Goal: Use online tool/utility: Utilize a website feature to perform a specific function

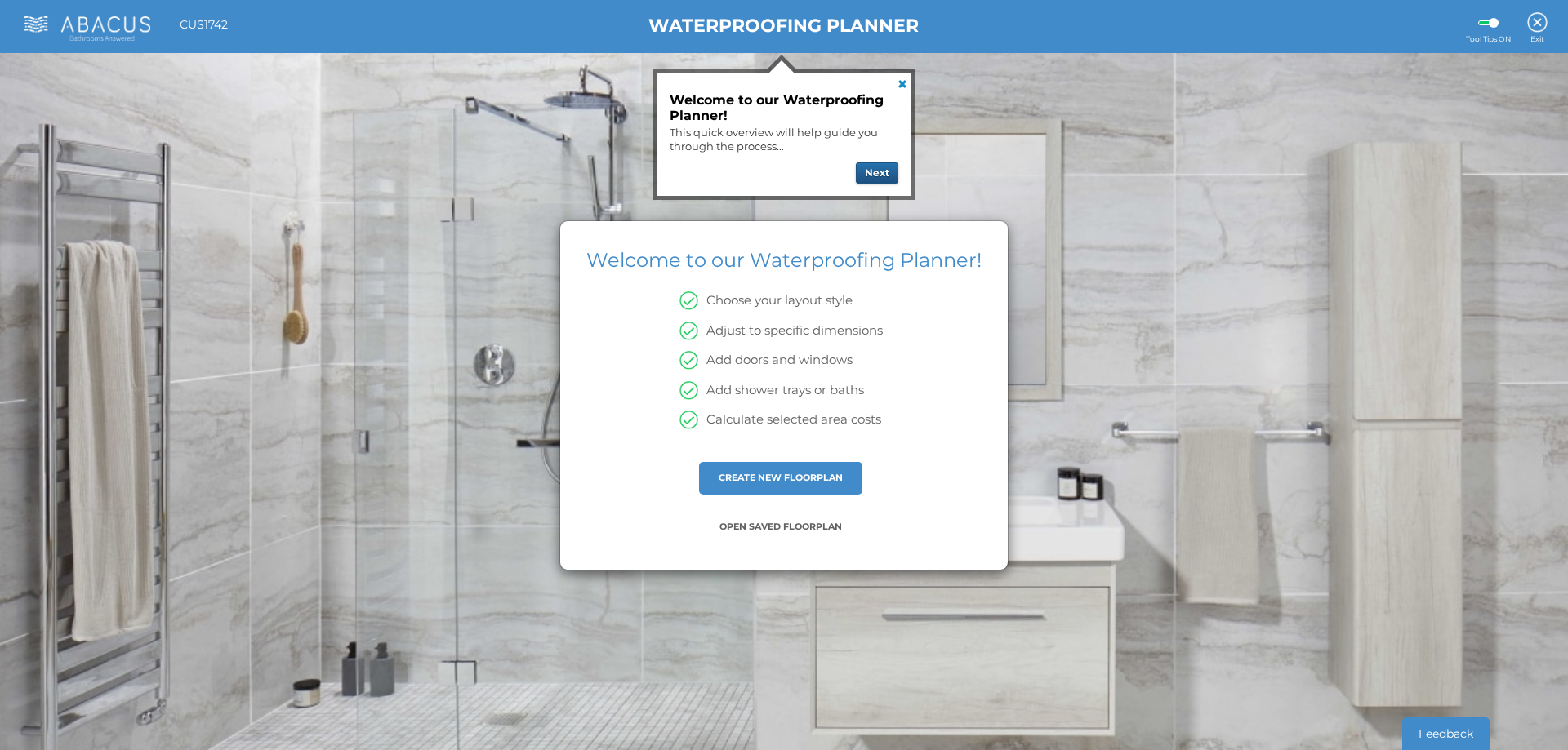
click at [872, 168] on button "Next" at bounding box center [877, 173] width 43 height 21
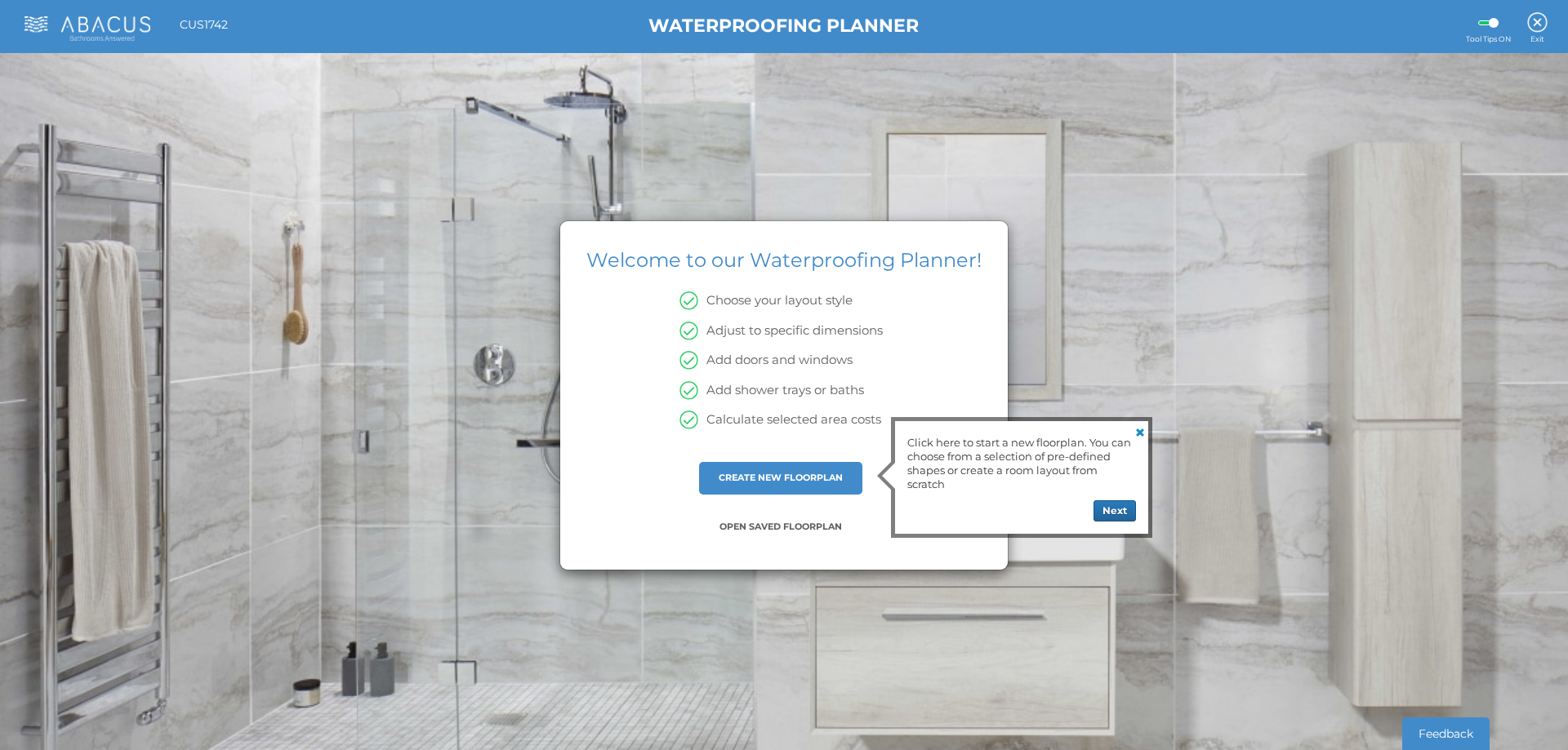
click at [1135, 430] on link at bounding box center [1139, 431] width 20 height 20
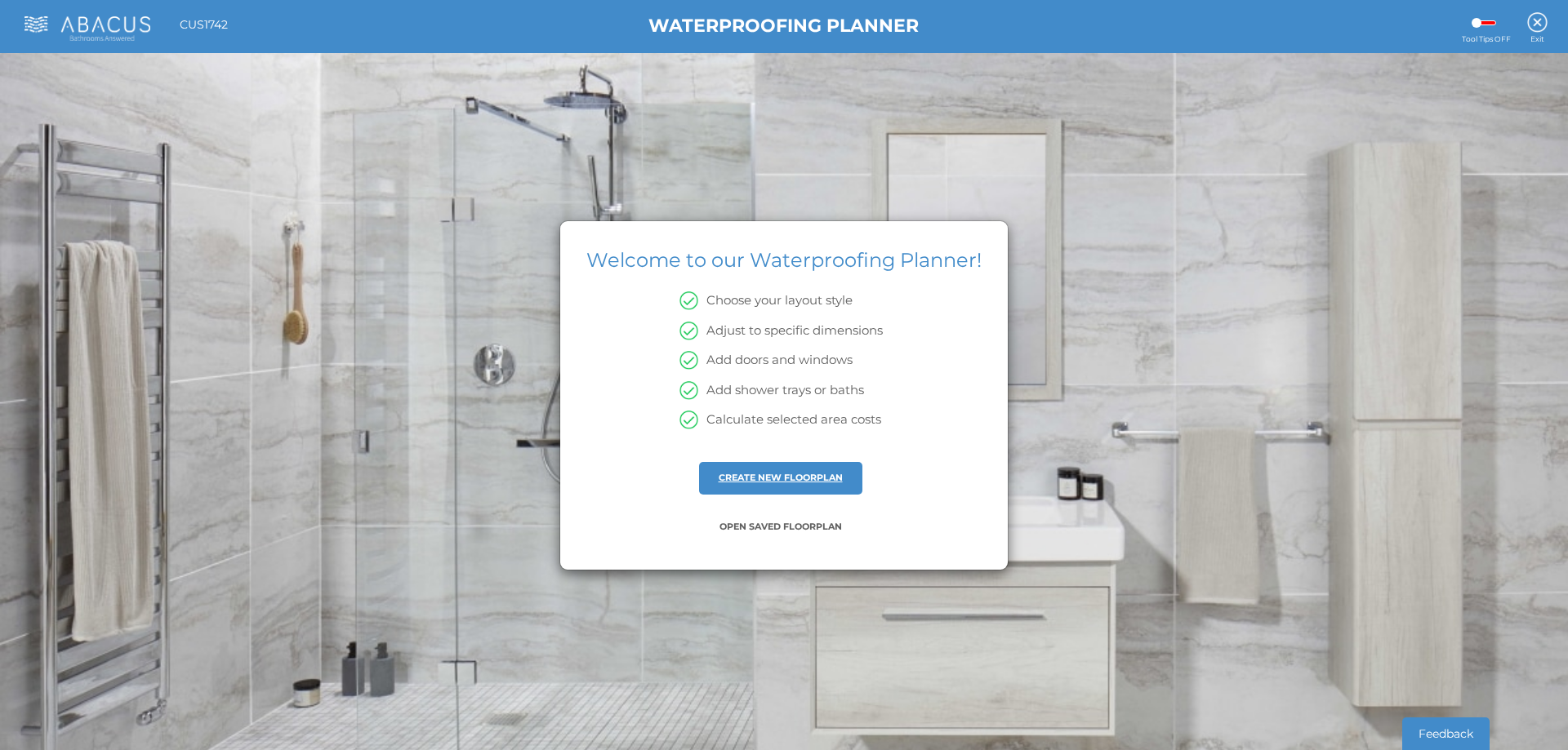
click at [780, 479] on link "CREATE NEW FLOORPLAN" at bounding box center [781, 477] width 125 height 11
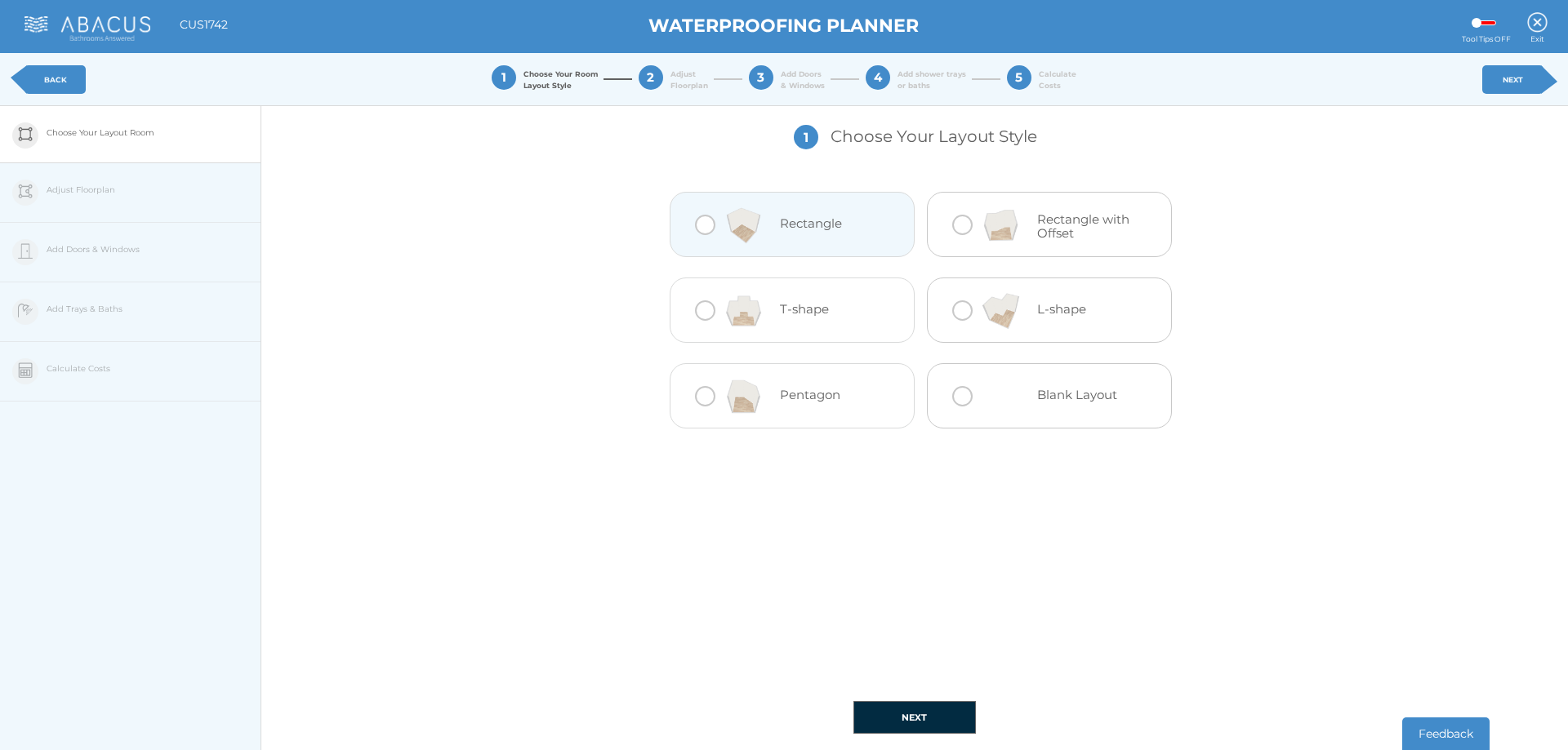
click at [859, 240] on div "Rectangle" at bounding box center [835, 225] width 110 height 66
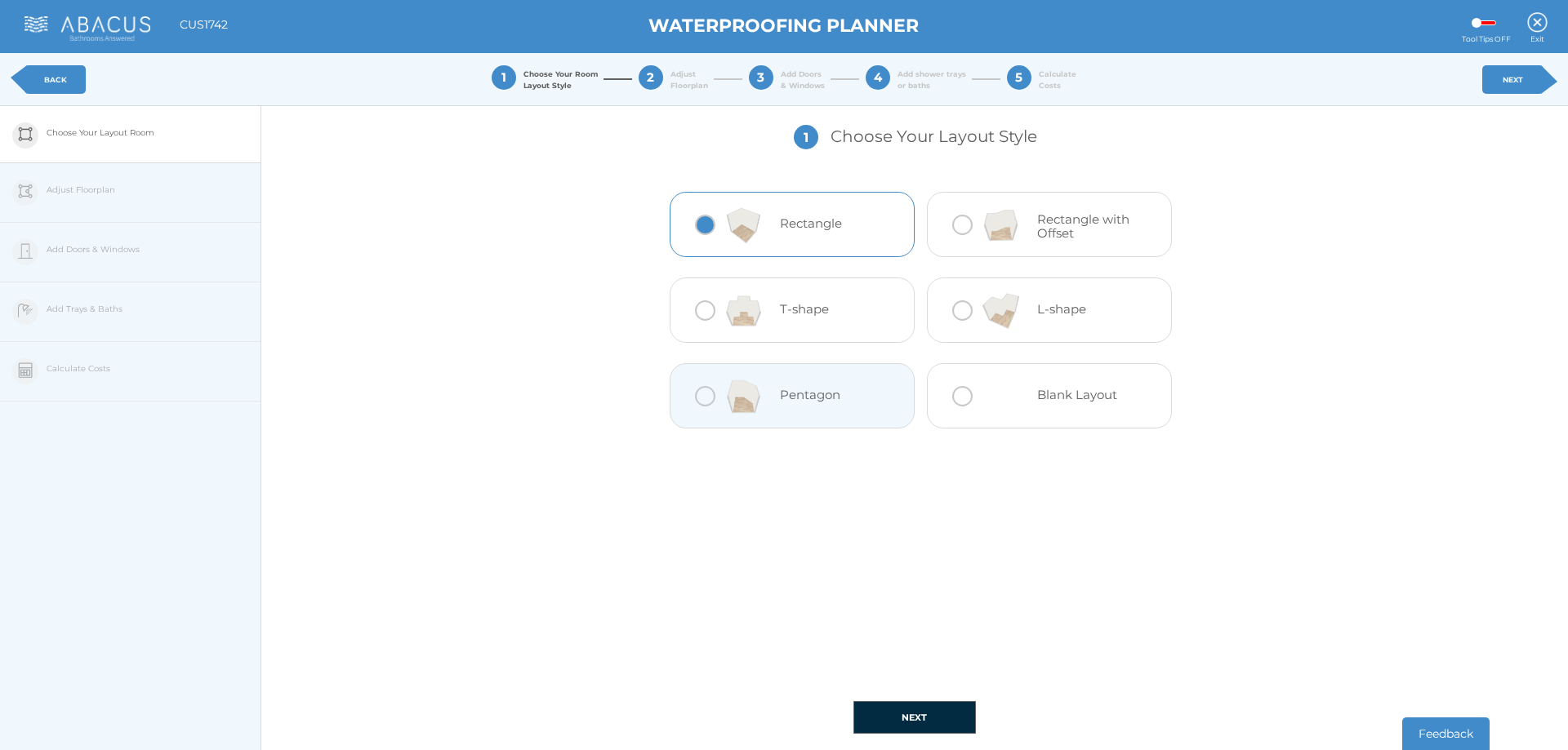
click at [911, 717] on button "NEXT" at bounding box center [915, 717] width 123 height 33
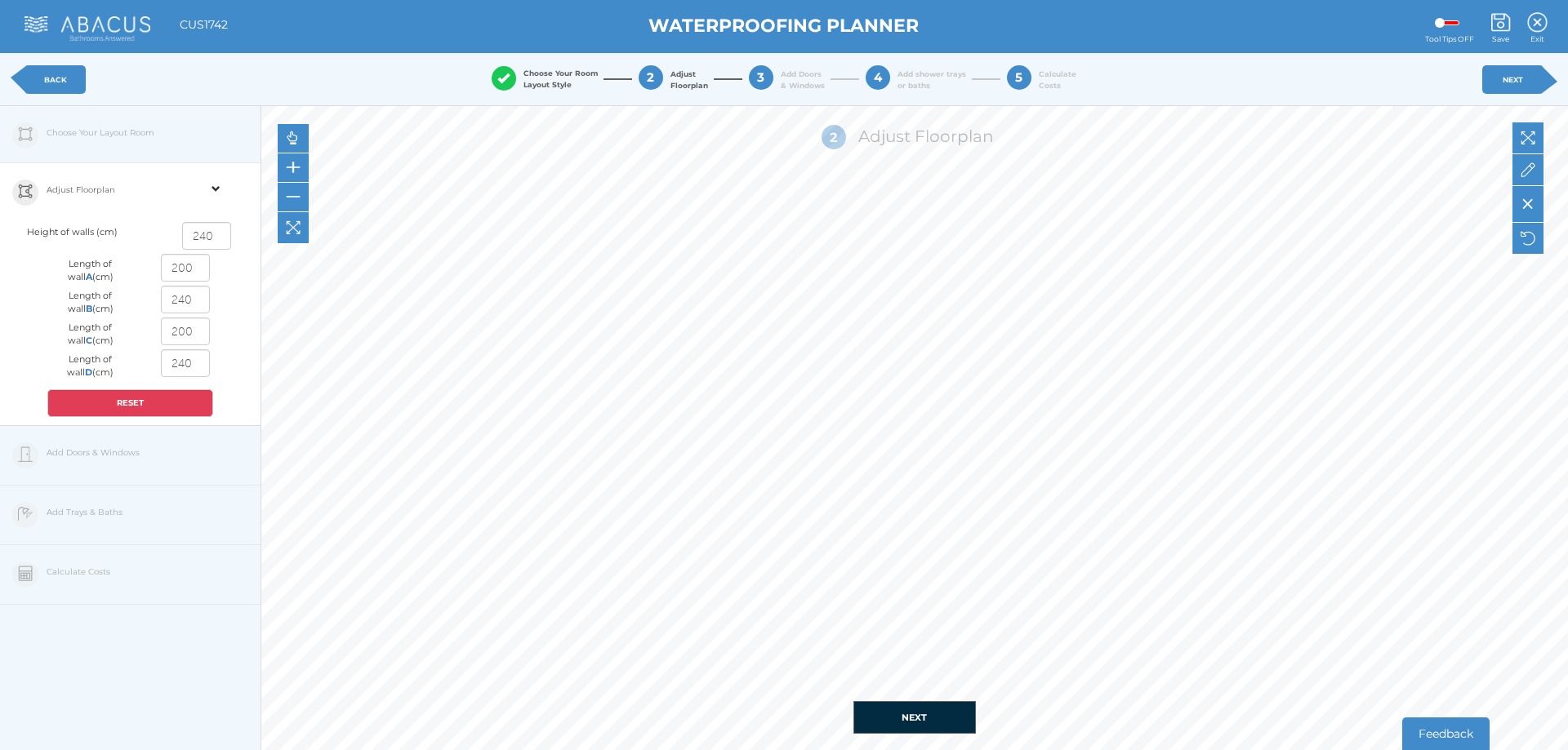
drag, startPoint x: 197, startPoint y: 271, endPoint x: 174, endPoint y: 268, distance: 23.2
click at [174, 268] on input "200" at bounding box center [185, 268] width 49 height 28
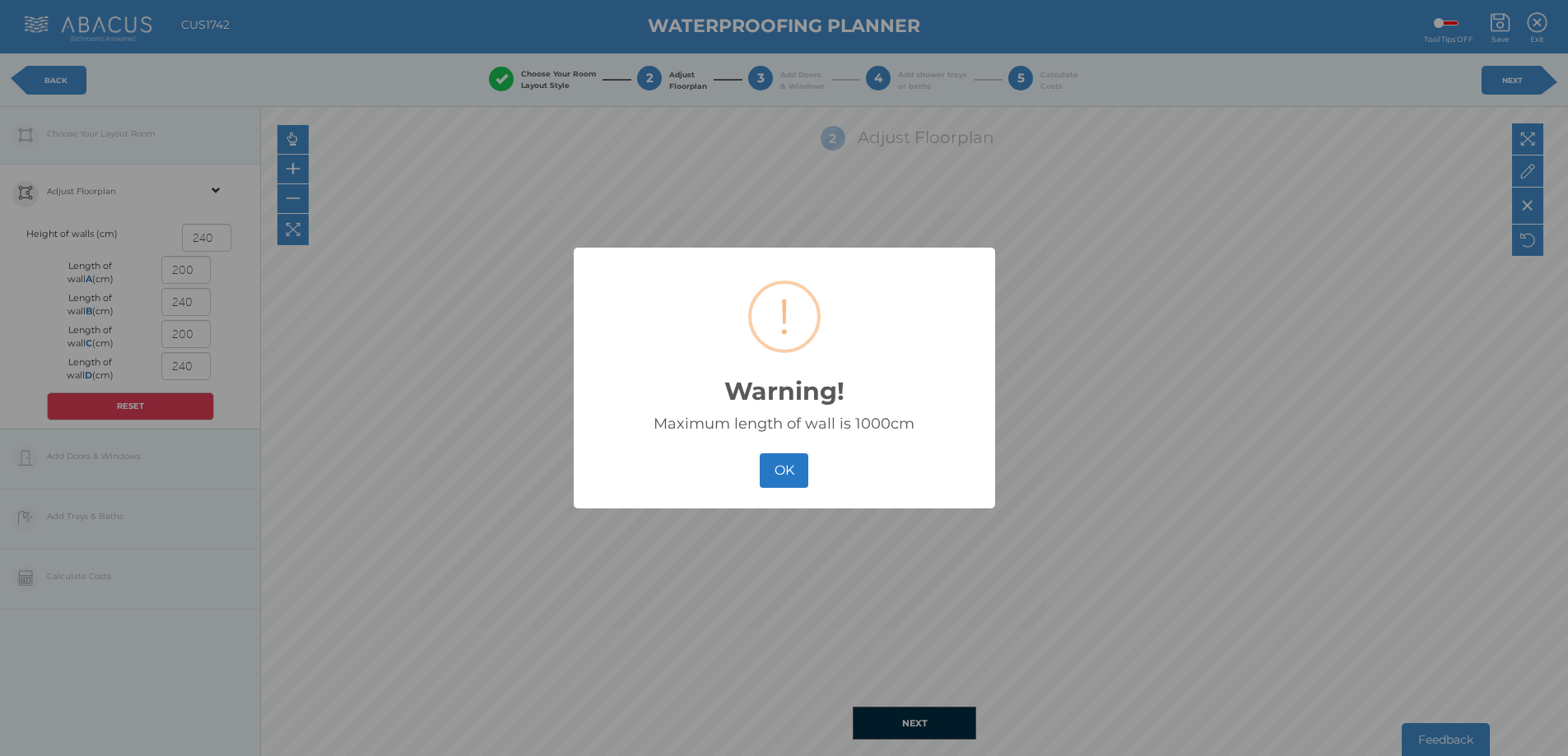
drag, startPoint x: 197, startPoint y: 303, endPoint x: 160, endPoint y: 303, distance: 37.0
click at [766, 472] on button "OK" at bounding box center [784, 470] width 49 height 35
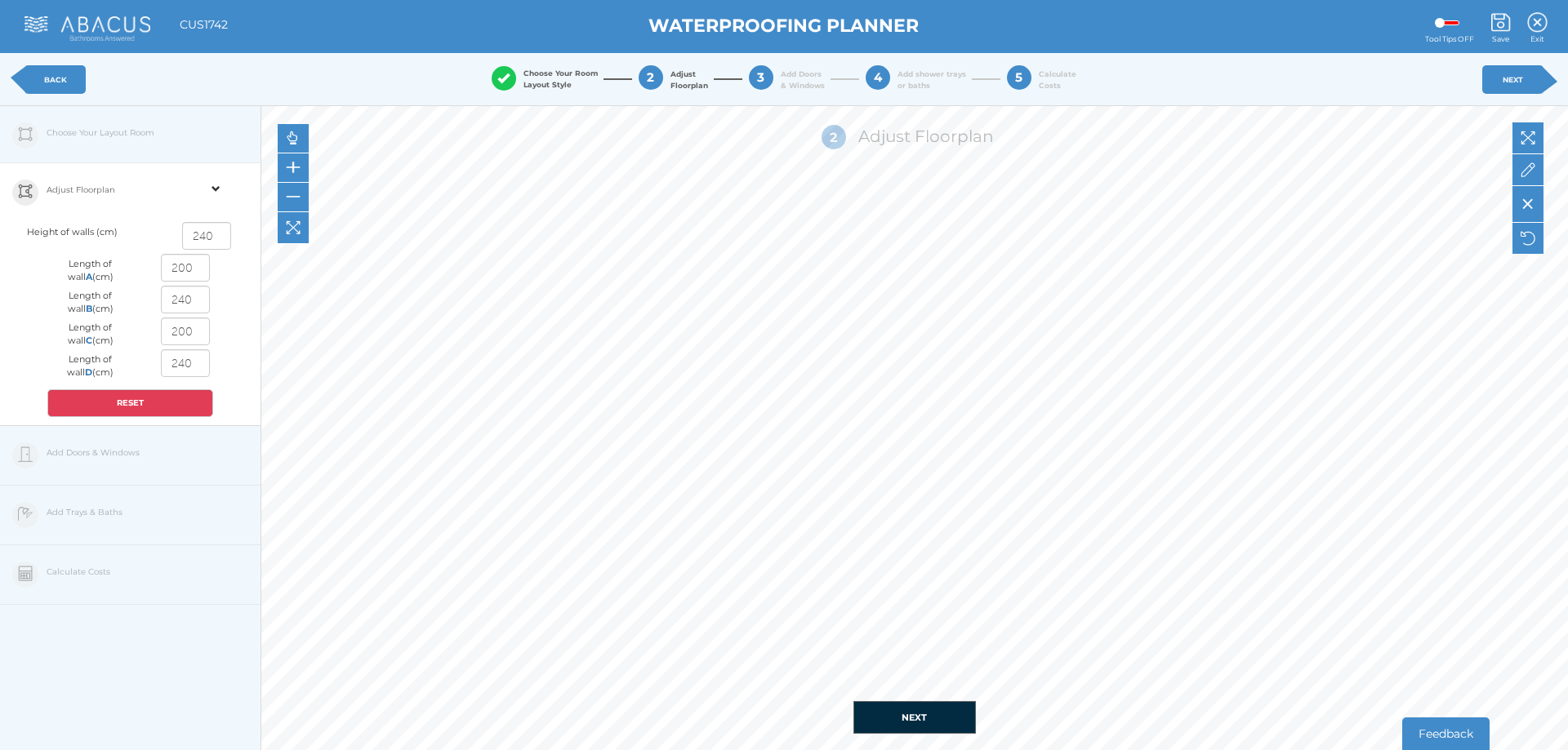
drag, startPoint x: 199, startPoint y: 270, endPoint x: 151, endPoint y: 272, distance: 48.0
click at [151, 272] on div "200" at bounding box center [185, 269] width 79 height 32
type input "300"
drag, startPoint x: 197, startPoint y: 302, endPoint x: 155, endPoint y: 300, distance: 42.0
click at [155, 300] on div "240" at bounding box center [185, 301] width 79 height 32
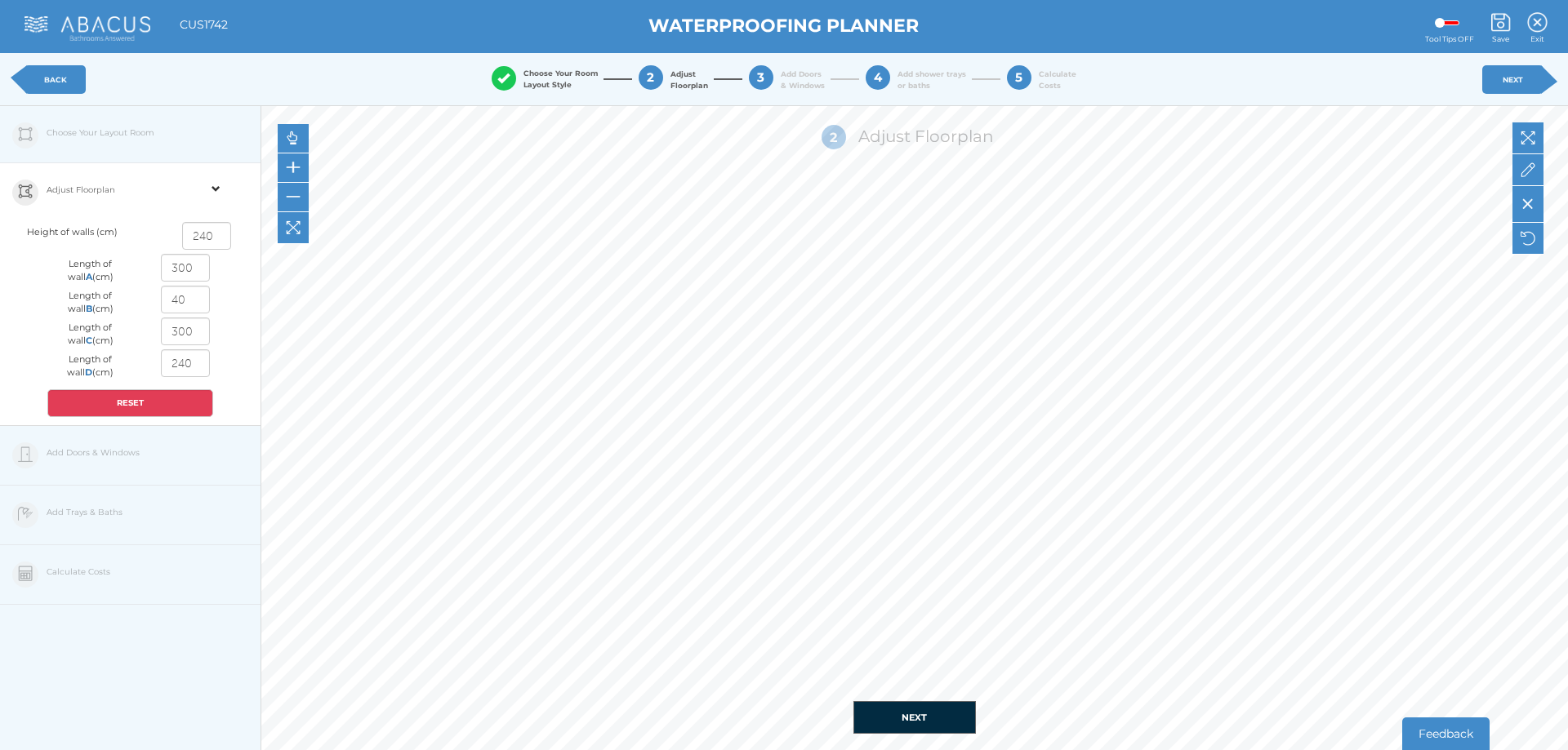
type input "400"
click at [908, 714] on button "NEXT" at bounding box center [915, 717] width 123 height 33
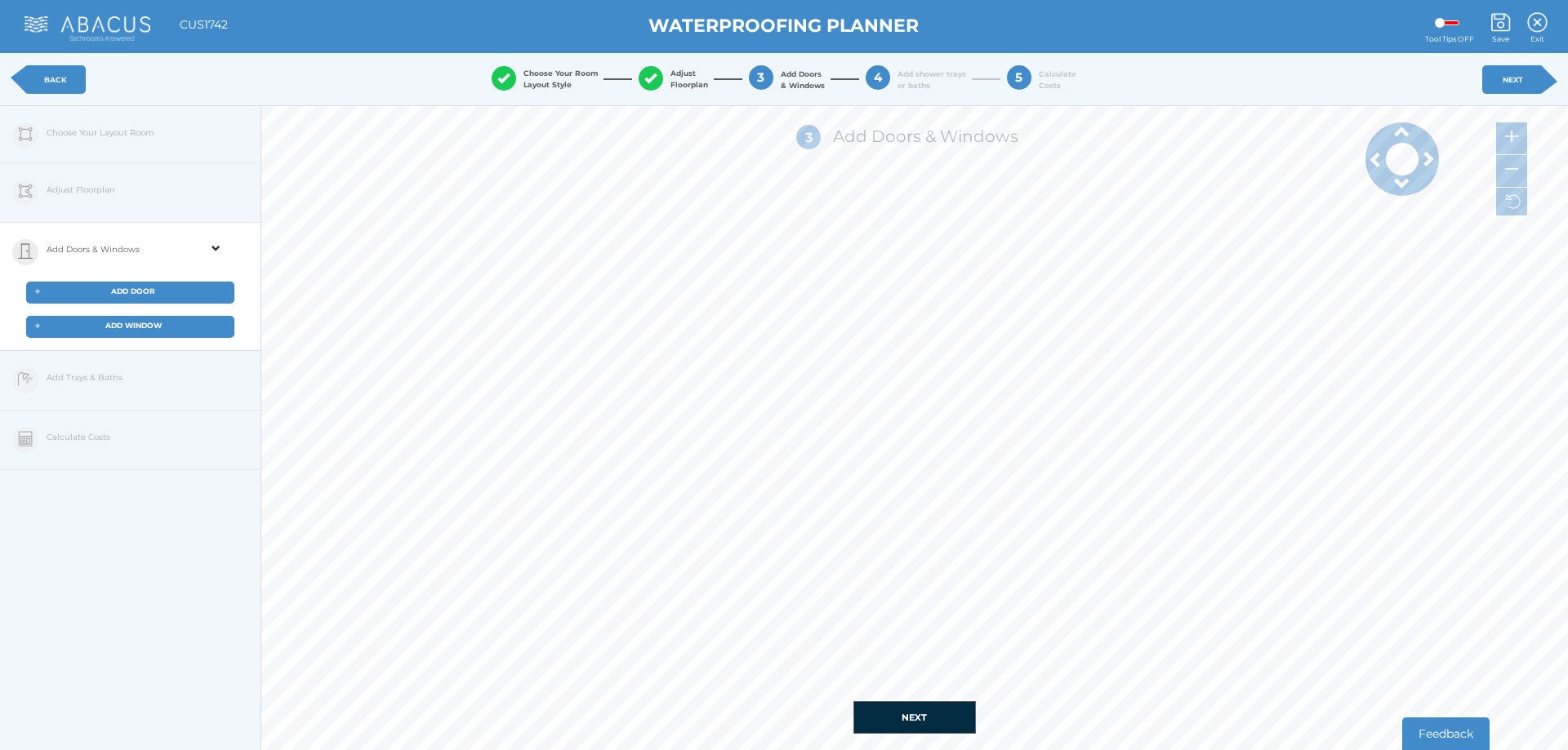
click at [896, 709] on button "NEXT" at bounding box center [915, 717] width 123 height 33
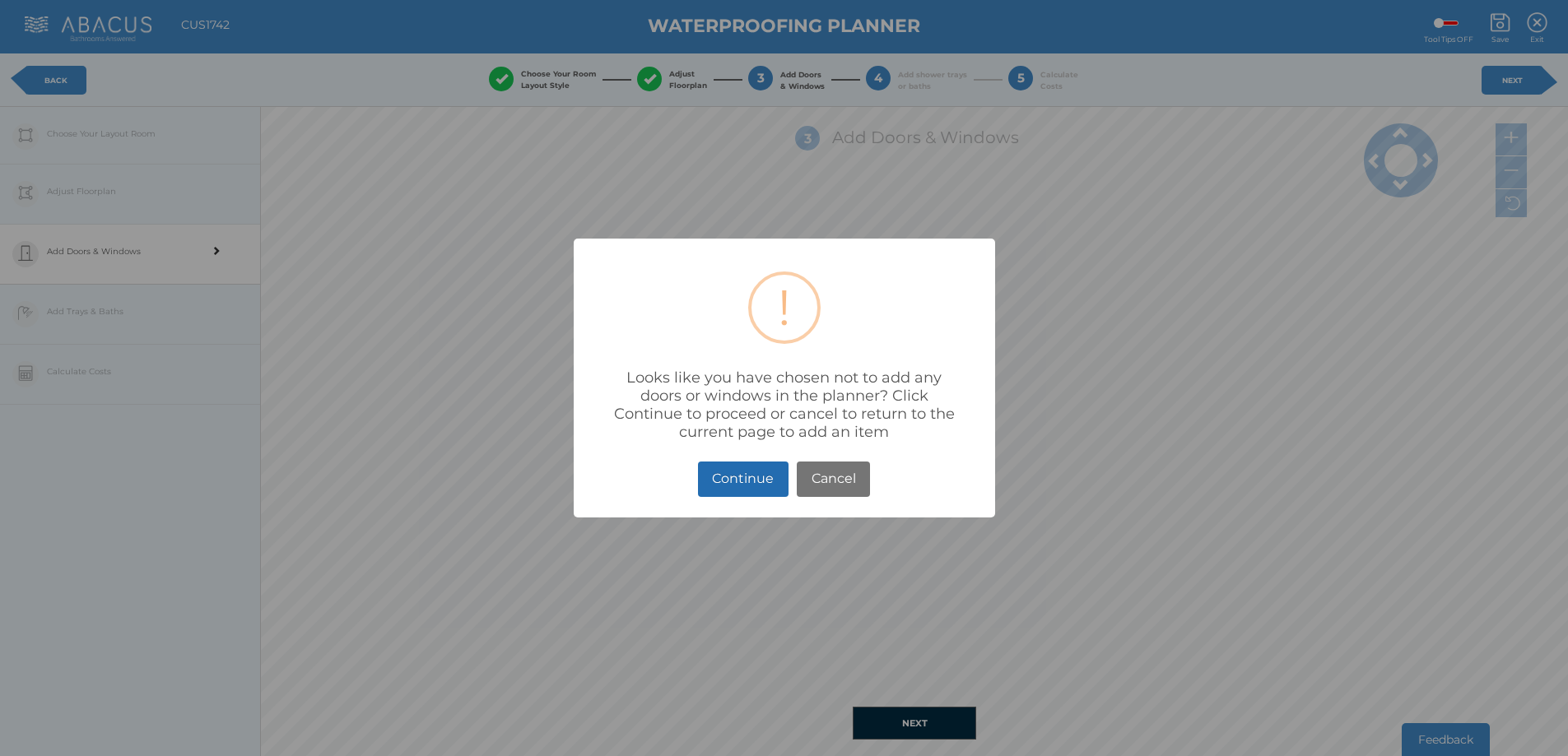
click at [735, 491] on button "Continue" at bounding box center [743, 479] width 91 height 35
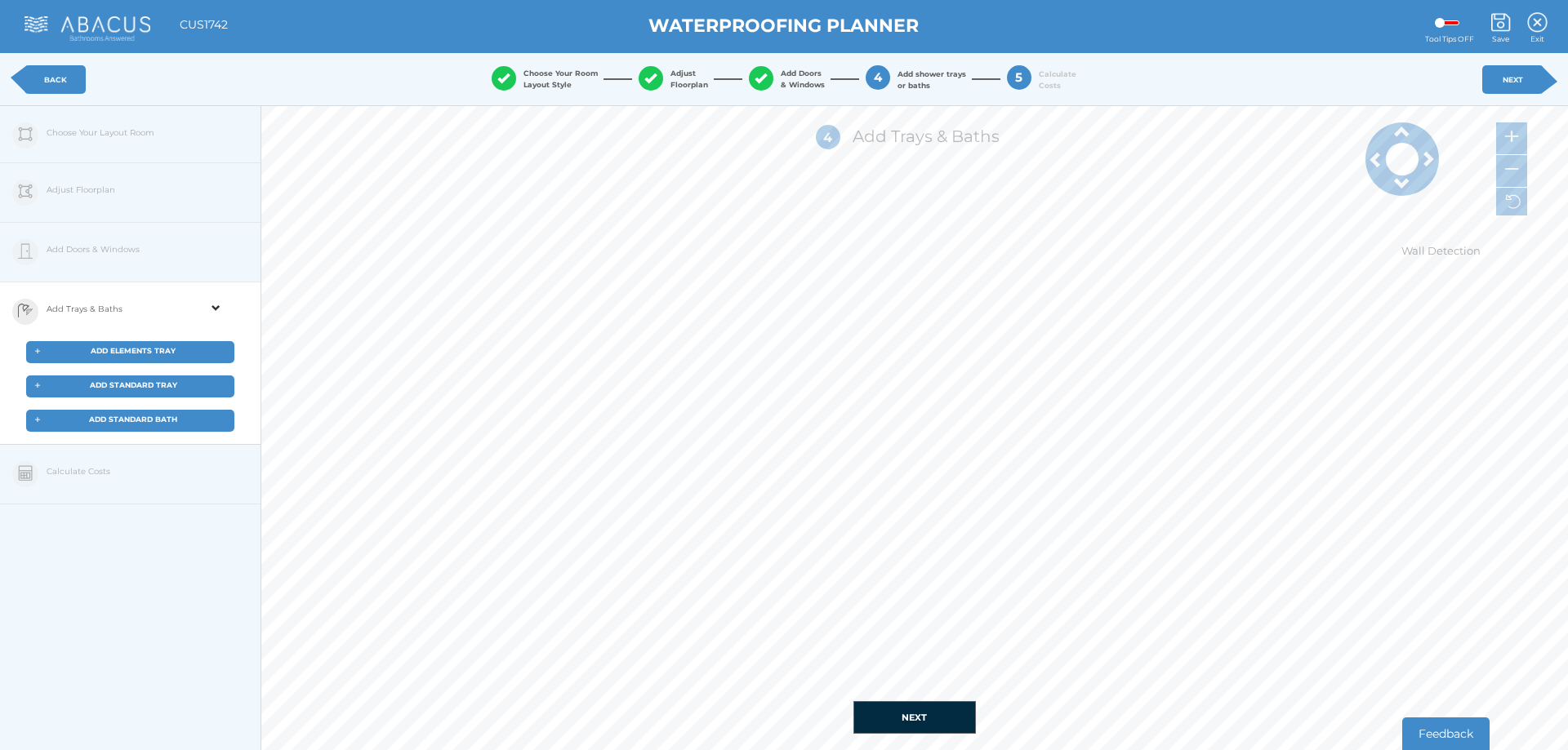
click at [863, 711] on button "NEXT" at bounding box center [915, 717] width 123 height 33
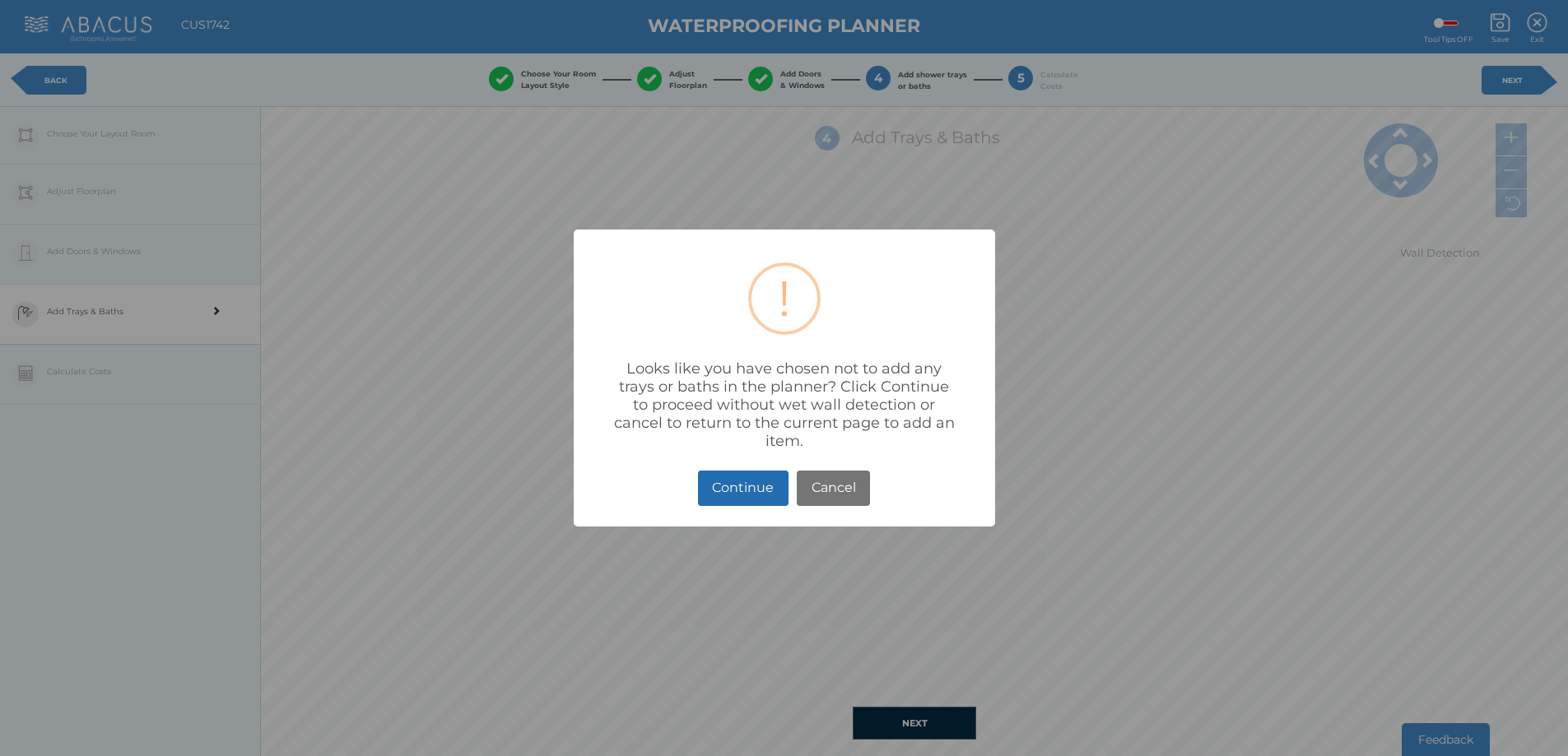
click at [750, 495] on button "Continue" at bounding box center [743, 488] width 91 height 35
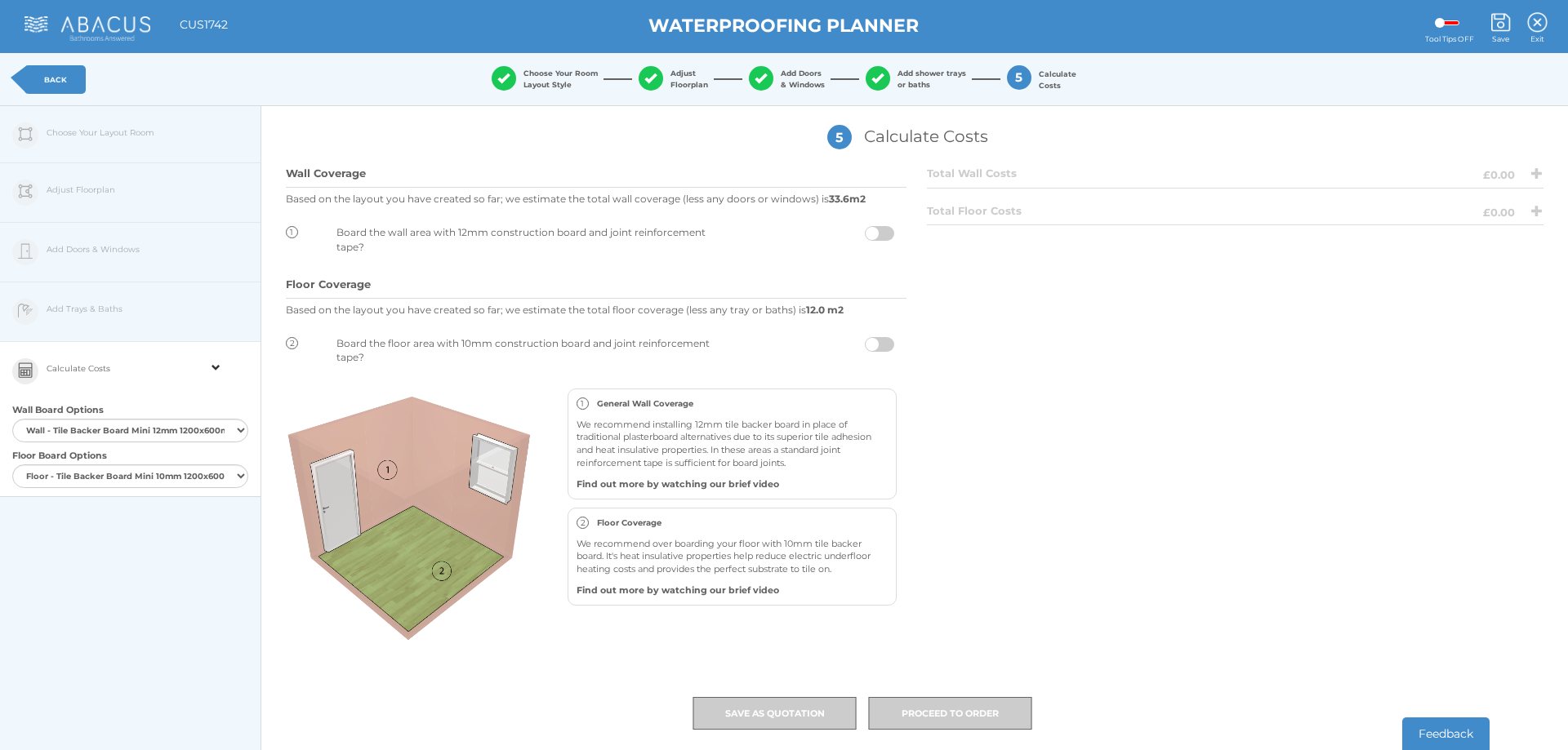
click at [866, 348] on span at bounding box center [880, 345] width 29 height 15
click at [894, 341] on input "checkbox" at bounding box center [894, 341] width 0 height 0
